Goal: Task Accomplishment & Management: Use online tool/utility

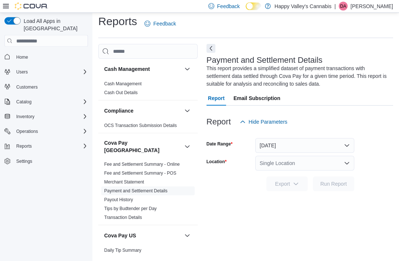
scroll to position [24, 0]
click at [6, 9] on icon at bounding box center [6, 6] width 6 height 6
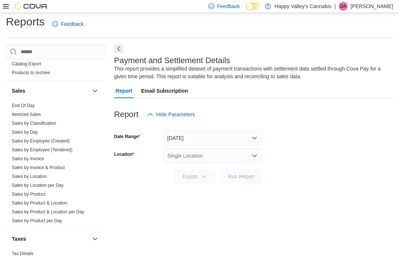
scroll to position [617, 0]
click at [26, 175] on link "Sales by Location" at bounding box center [29, 177] width 35 height 5
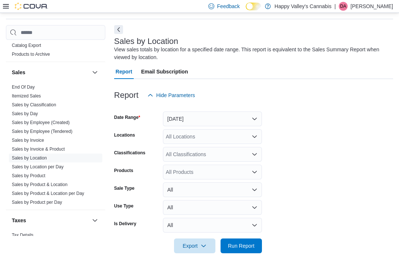
scroll to position [24, 0]
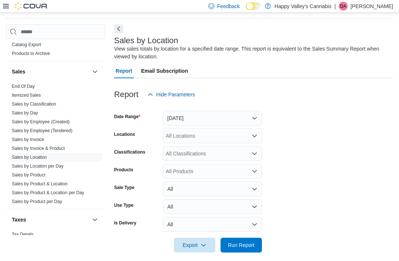
click at [255, 123] on button "[DATE]" at bounding box center [212, 118] width 99 height 15
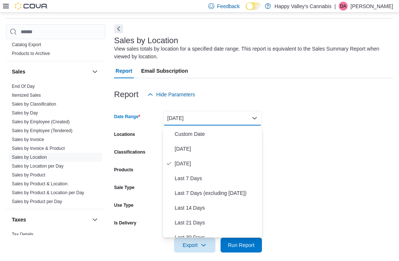
scroll to position [24, 0]
click at [228, 151] on span "[DATE]" at bounding box center [217, 148] width 84 height 9
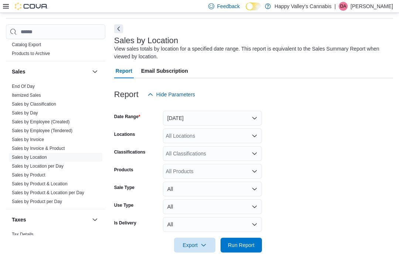
click at [23, 137] on link "Sales by Invoice" at bounding box center [28, 139] width 32 height 5
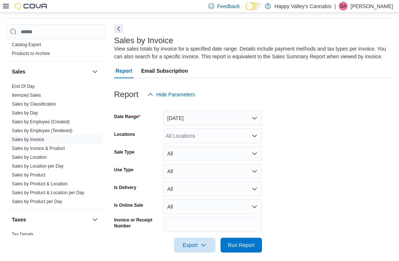
click at [255, 115] on button "[DATE]" at bounding box center [212, 118] width 99 height 15
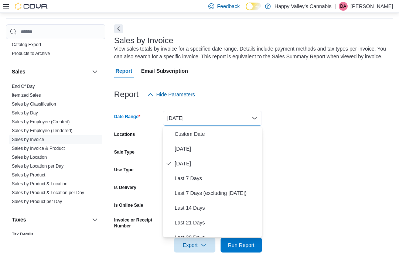
click at [235, 144] on span "[DATE]" at bounding box center [217, 148] width 84 height 9
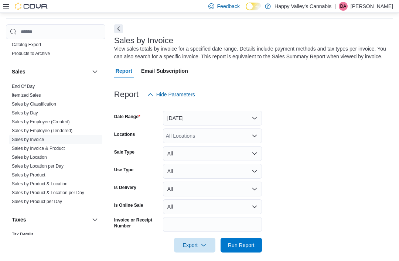
scroll to position [32, 0]
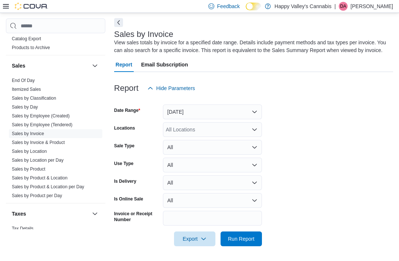
click at [256, 128] on icon "Open list of options" at bounding box center [254, 130] width 6 height 6
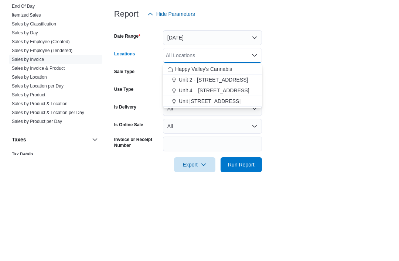
click at [244, 149] on button "Unit 2 - [STREET_ADDRESS]" at bounding box center [212, 154] width 99 height 11
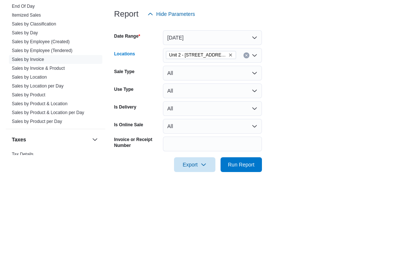
click at [288, 96] on form "Date Range [DATE] Locations [STREET_ADDRESS] Combo box. Selected. [STREET_ADDRE…" at bounding box center [253, 171] width 279 height 151
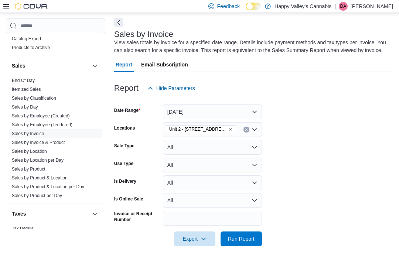
click at [244, 241] on span "Run Report" at bounding box center [241, 238] width 27 height 7
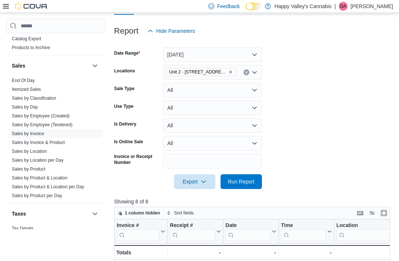
scroll to position [87, 0]
click at [228, 75] on icon "Remove Unit 2 - 1115 Gateway Rd. from selection in this group" at bounding box center [230, 72] width 4 height 4
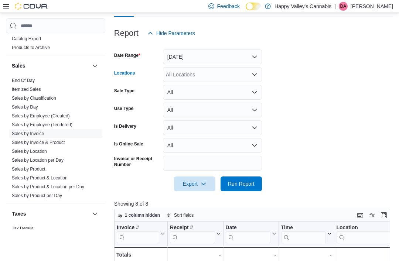
click at [257, 68] on div "All Locations Combo box. Selected. Combo box input. All Locations. Type some te…" at bounding box center [212, 74] width 99 height 15
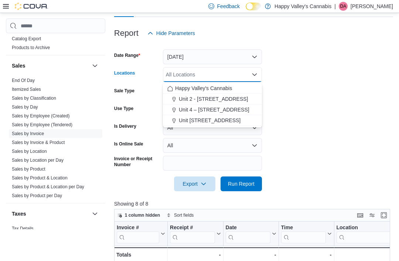
click at [237, 111] on span "Unit 4 – [STREET_ADDRESS]" at bounding box center [214, 109] width 71 height 7
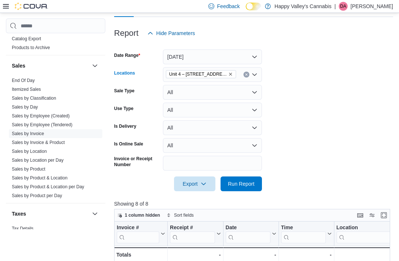
click at [298, 100] on form "Date Range [DATE] Locations [STREET_ADDRESS] Combo box. Selected. [STREET_ADDRE…" at bounding box center [253, 116] width 279 height 151
click at [245, 185] on span "Run Report" at bounding box center [241, 184] width 27 height 7
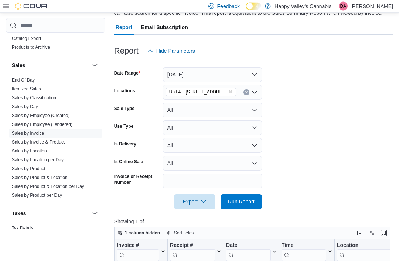
scroll to position [63, 0]
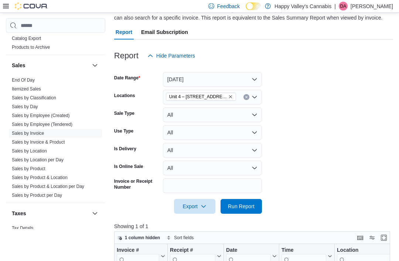
click at [227, 99] on span "Unit 4 – [STREET_ADDRESS]" at bounding box center [200, 96] width 63 height 7
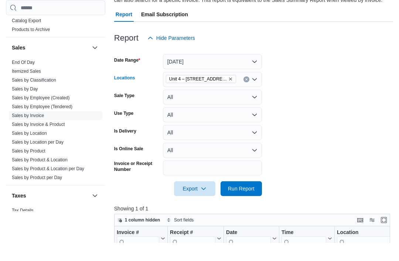
click at [232, 95] on icon "Remove Unit 4 – 597 Meadowlark Blvd. from selection in this group" at bounding box center [230, 97] width 4 height 4
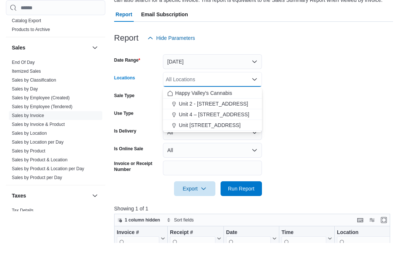
click at [235, 140] on span "Unit [STREET_ADDRESS]" at bounding box center [210, 143] width 62 height 7
click at [310, 102] on form "Date Range [DATE] Locations [STREET_ADDRESS] Combo box. Selected. [STREET_ADDRE…" at bounding box center [253, 138] width 279 height 151
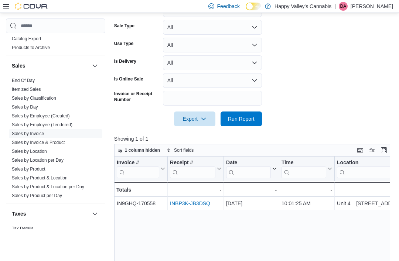
scroll to position [154, 0]
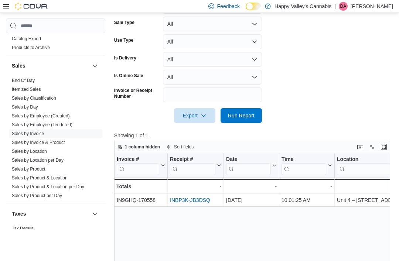
click at [239, 123] on span "Run Report" at bounding box center [241, 115] width 32 height 15
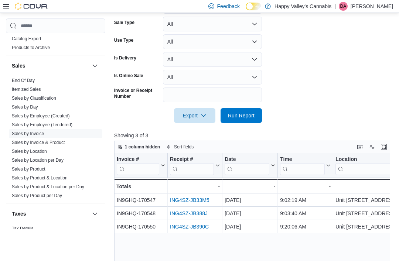
click at [188, 203] on link "ING4SZ-JB33M5" at bounding box center [190, 201] width 40 height 6
